Goal: Navigation & Orientation: Go to known website

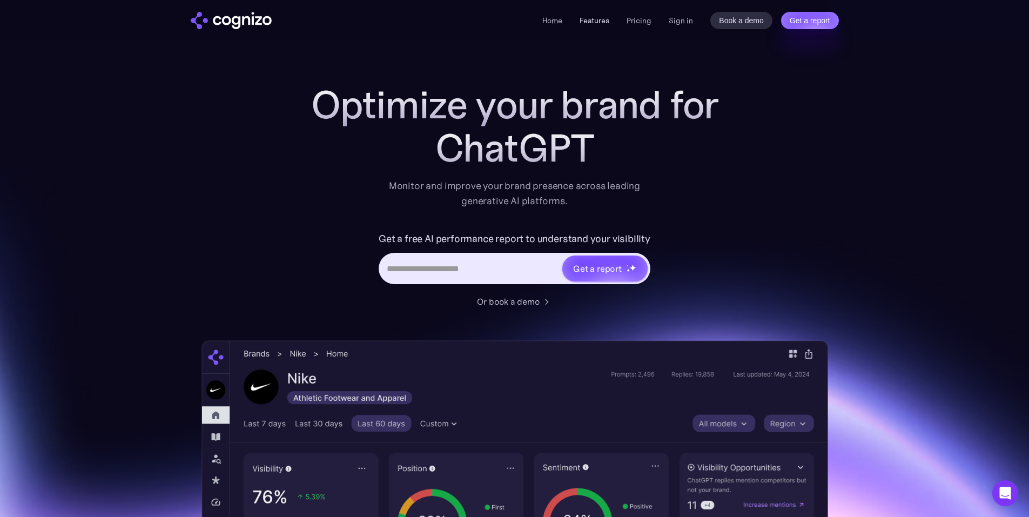
click at [592, 22] on link "Features" at bounding box center [595, 21] width 30 height 10
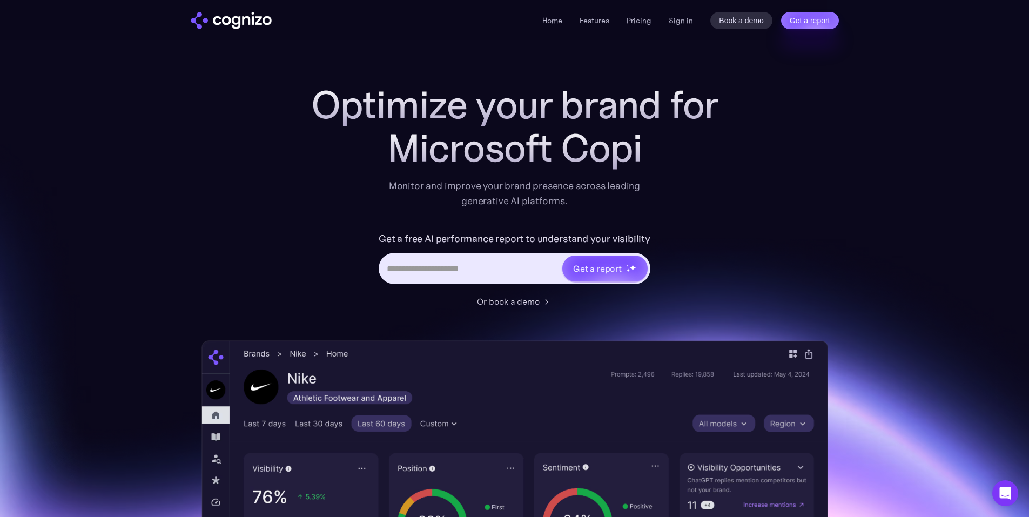
click at [874, 114] on section "Optimize your brand for Microsoft Copi Monitor and improve your brand presence …" at bounding box center [514, 438] width 1029 height 710
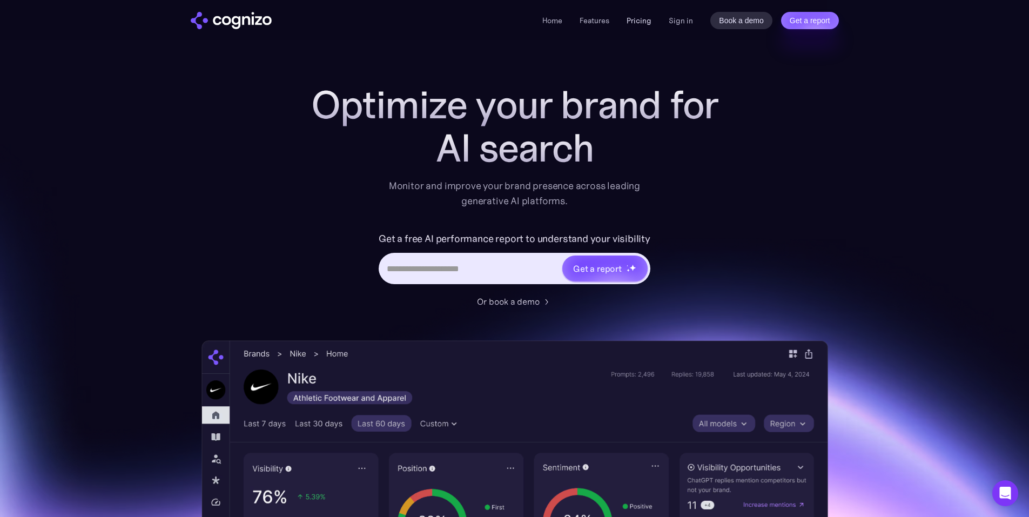
click at [634, 24] on link "Pricing" at bounding box center [639, 21] width 25 height 10
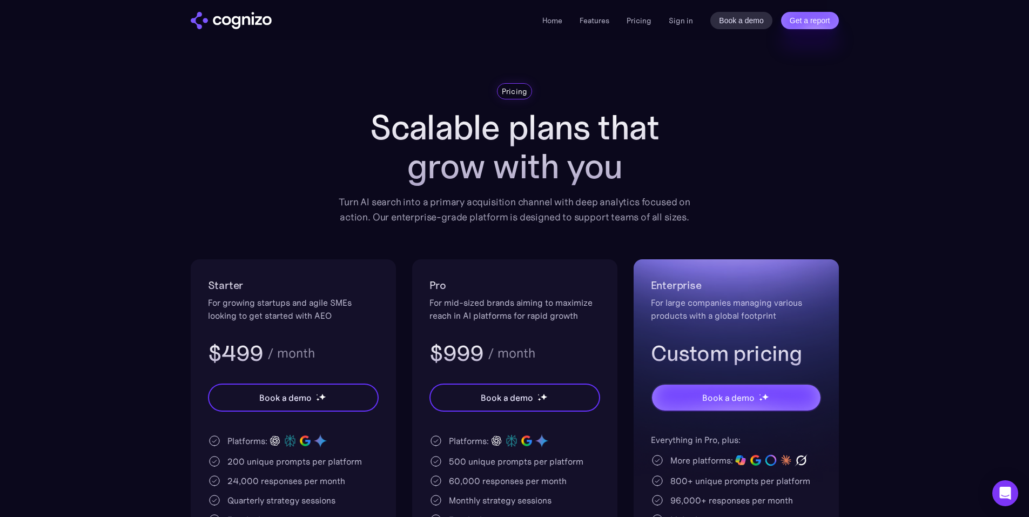
click at [594, 27] on div "Home Features Pricing Book a demo Get a report Sign in Book a demo Get a report" at bounding box center [690, 20] width 296 height 17
click at [596, 25] on li "Features" at bounding box center [595, 20] width 30 height 13
click at [598, 19] on link "Features" at bounding box center [595, 21] width 30 height 10
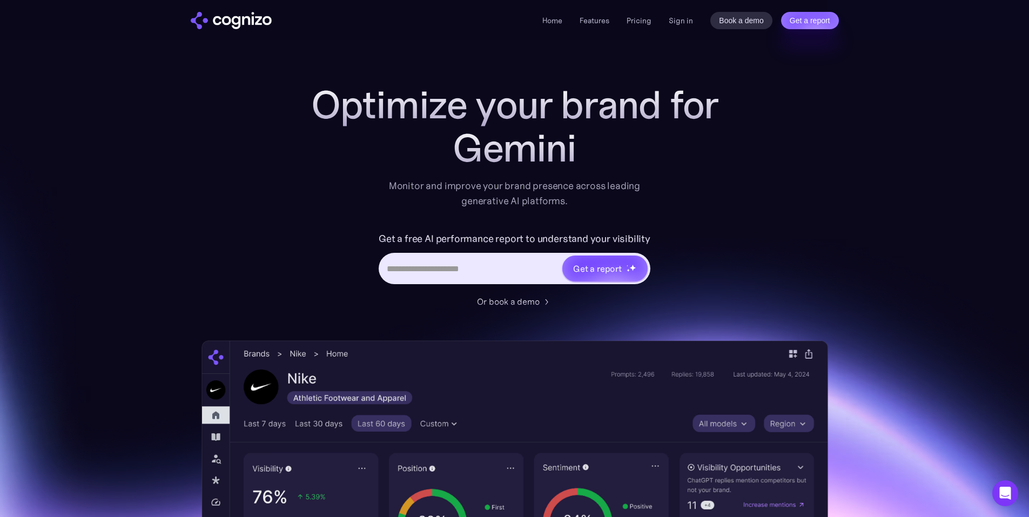
click at [968, 129] on section "Optimize your brand for Gemini Monitor and improve your brand presence across l…" at bounding box center [514, 438] width 1029 height 710
click at [555, 23] on link "Home" at bounding box center [552, 21] width 20 height 10
click at [599, 22] on link "Features" at bounding box center [595, 21] width 30 height 10
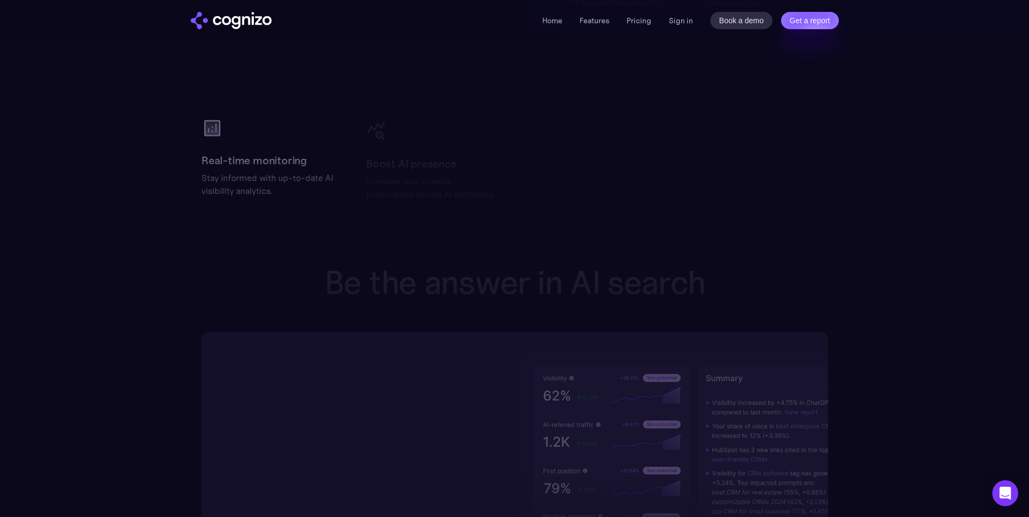
click at [643, 28] on div "Home Features Pricing Book a demo Get a report Sign in Book a demo Get a report" at bounding box center [690, 20] width 296 height 17
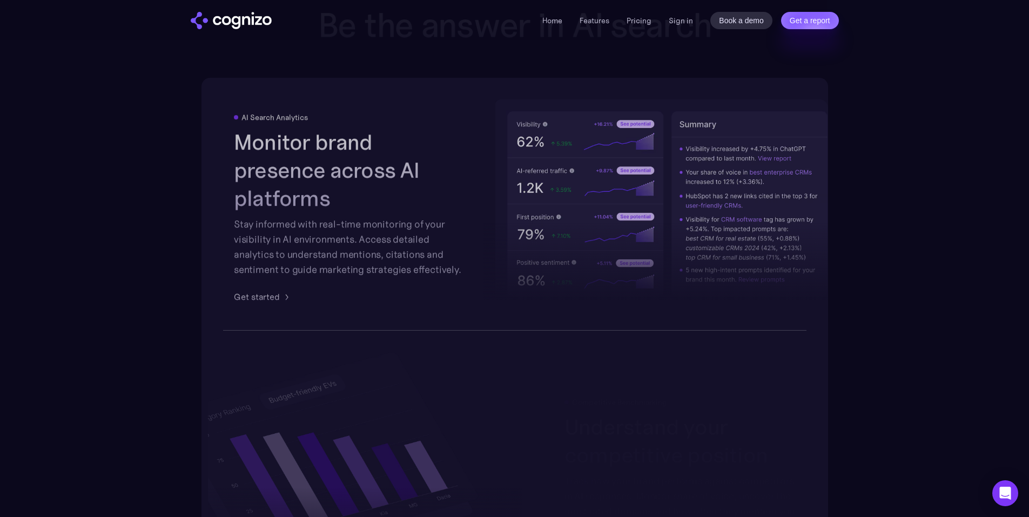
click at [642, 25] on li "Pricing" at bounding box center [639, 20] width 25 height 13
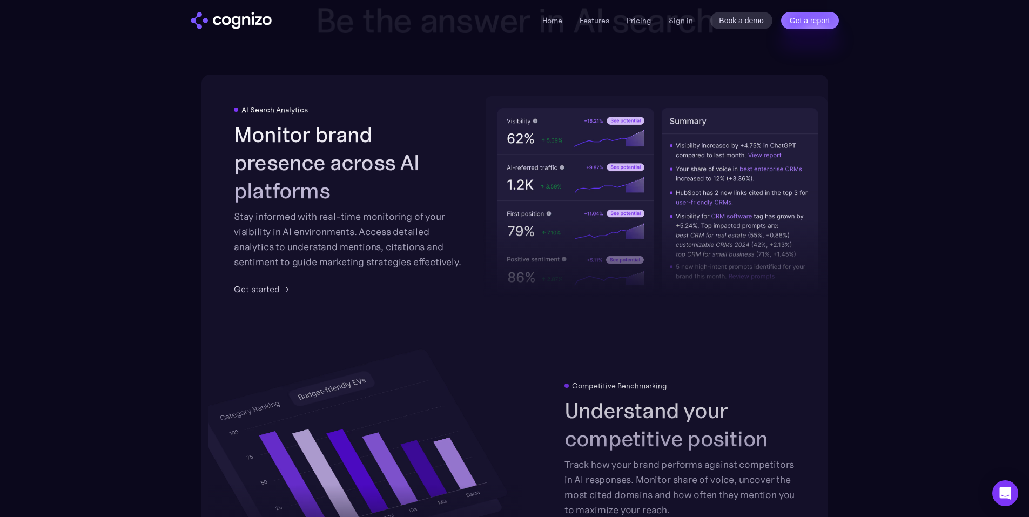
scroll to position [1683, 0]
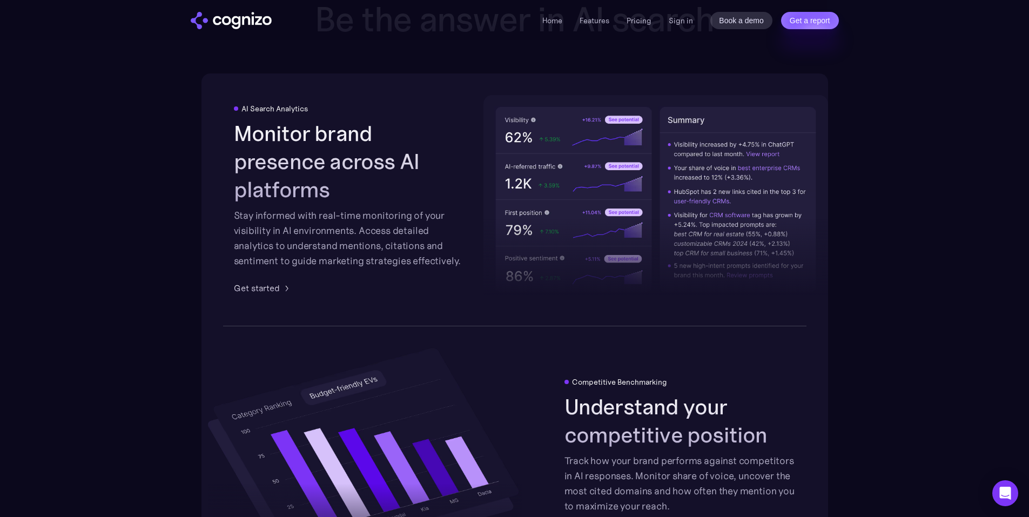
click at [658, 24] on div "Home Features Pricing Book a demo Get a report Sign in Book a demo Get a report" at bounding box center [690, 20] width 296 height 17
click at [636, 20] on link "Pricing" at bounding box center [639, 21] width 25 height 10
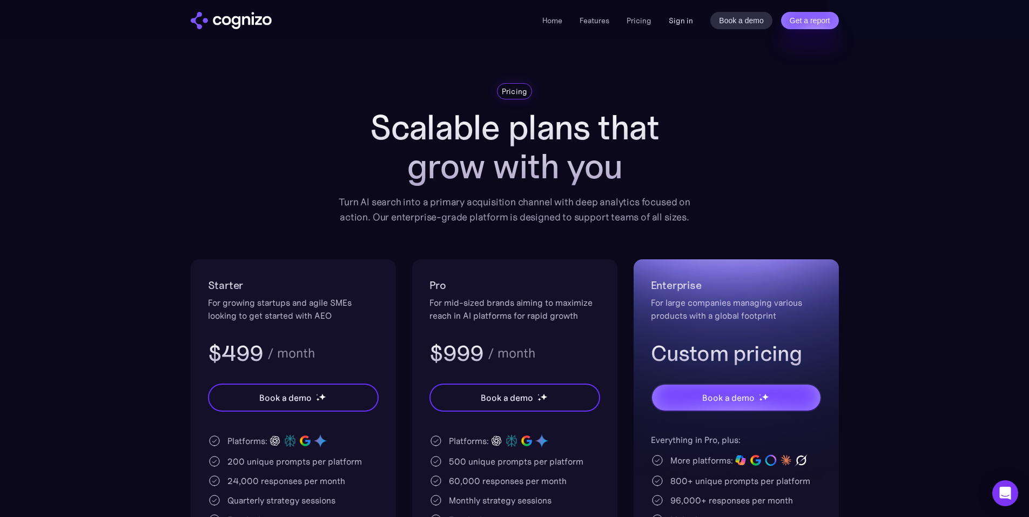
click at [676, 21] on link "Sign in" at bounding box center [681, 20] width 24 height 13
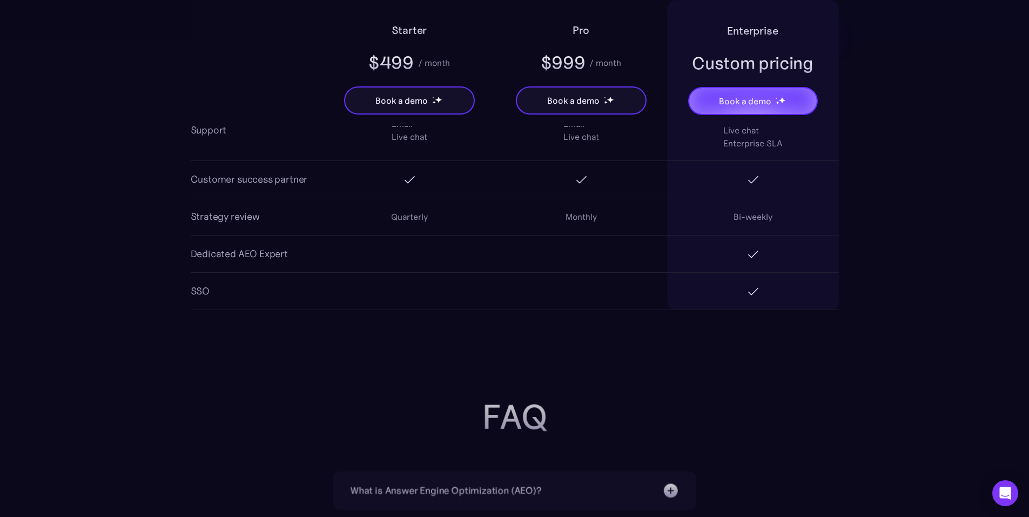
scroll to position [1890, 0]
